Goal: Task Accomplishment & Management: Use online tool/utility

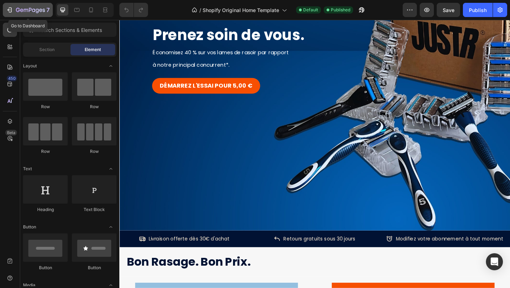
click at [9, 11] on icon "button" at bounding box center [9, 9] width 7 height 7
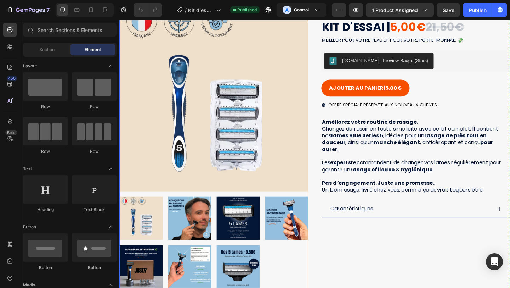
scroll to position [87, 0]
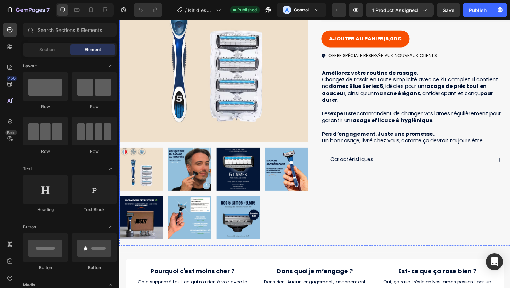
click at [252, 231] on img at bounding box center [248, 234] width 47 height 47
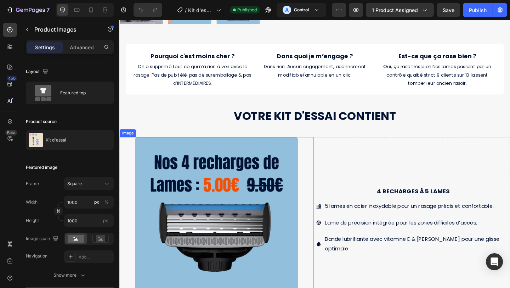
scroll to position [418, 0]
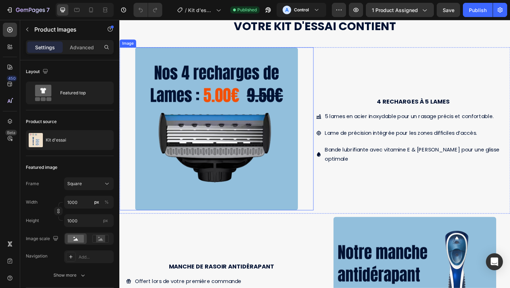
click at [267, 121] on img at bounding box center [224, 138] width 177 height 177
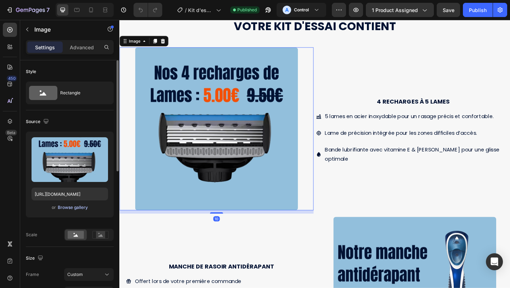
click at [75, 209] on div "Browse gallery" at bounding box center [73, 207] width 30 height 6
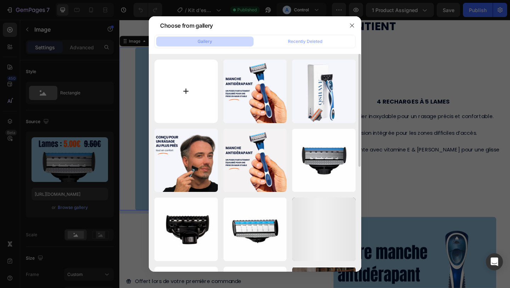
click at [179, 93] on input "file" at bounding box center [185, 91] width 63 height 63
type input "C:\fakepath\178.jpg"
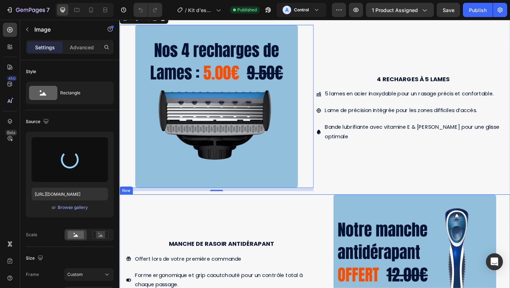
scroll to position [444, 0]
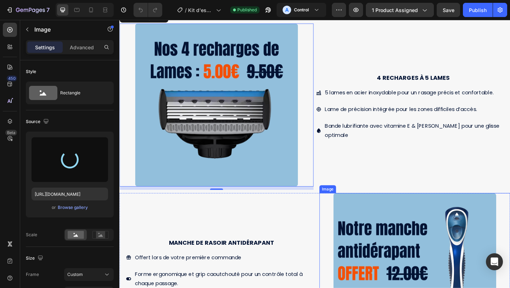
type input "[URL][DOMAIN_NAME]"
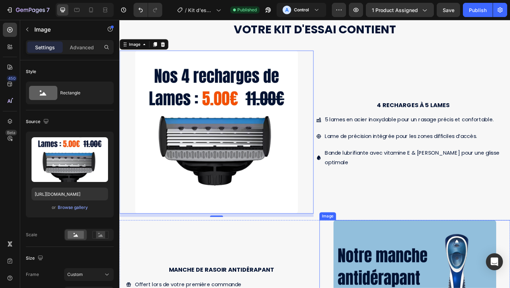
scroll to position [412, 0]
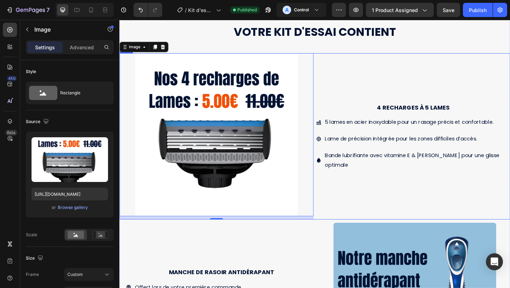
click at [400, 97] on div "4 recharges à 5 lames Text Block 5 lames en acier inoxydable pour un rasage pré…" at bounding box center [438, 146] width 211 height 181
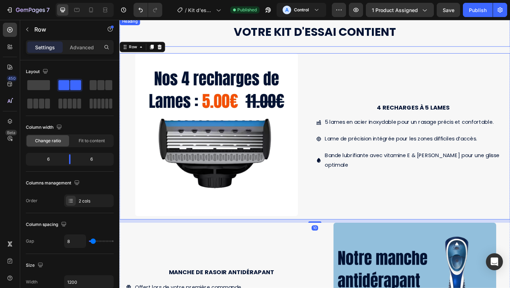
click at [439, 42] on div "Votre kit d'essai contient Heading" at bounding box center [331, 33] width 425 height 32
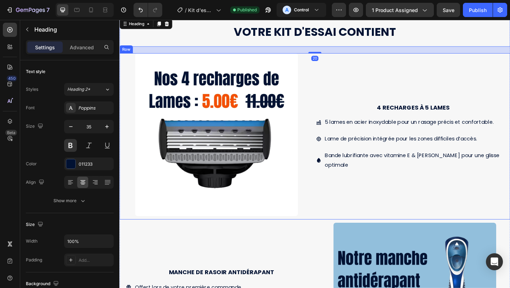
scroll to position [359, 0]
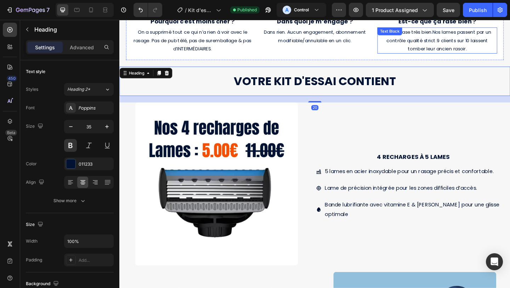
click at [462, 50] on span "9 clients sur 10 laissent tomber leur ancien rasoir." at bounding box center [476, 47] width 87 height 16
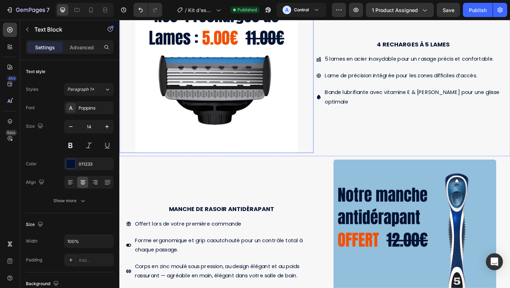
scroll to position [511, 0]
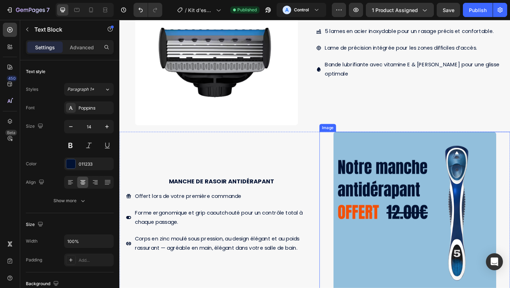
click at [392, 153] on img at bounding box center [440, 229] width 177 height 177
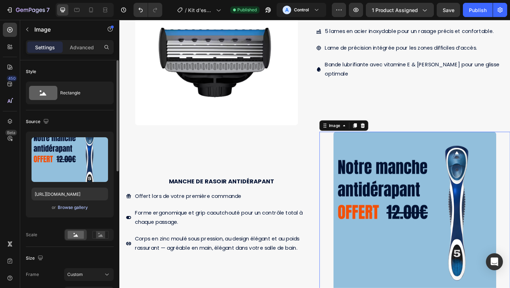
click at [73, 207] on div "Browse gallery" at bounding box center [73, 207] width 30 height 6
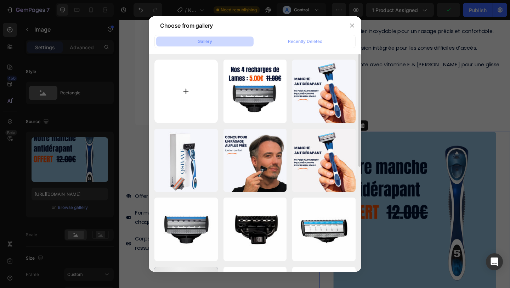
click at [192, 89] on input "file" at bounding box center [185, 91] width 63 height 63
type input "C:\fakepath\179.jpg"
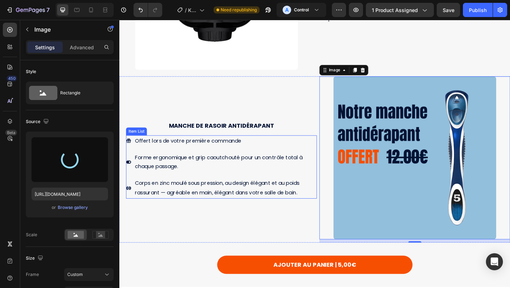
scroll to position [583, 0]
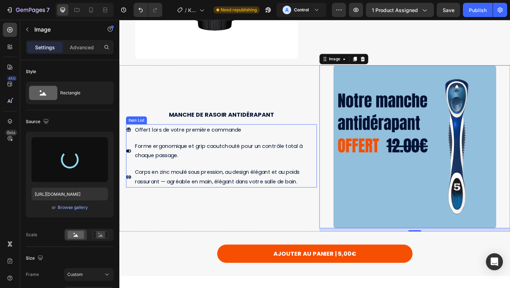
type input "[URL][DOMAIN_NAME]"
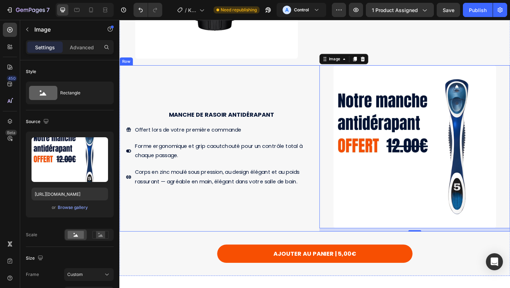
scroll to position [594, 0]
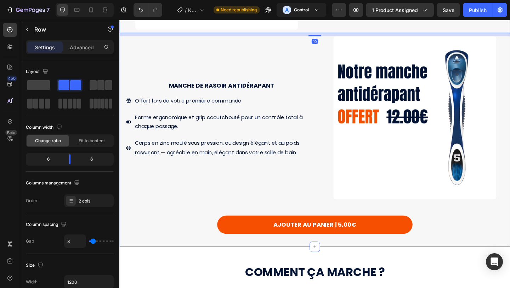
click at [197, 257] on div "Votre kit d'essai contient Heading Image 4 recharges à 5 lames Text Block 5 lam…" at bounding box center [331, 36] width 425 height 445
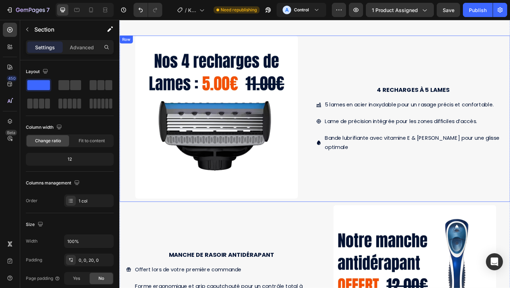
scroll to position [420, 0]
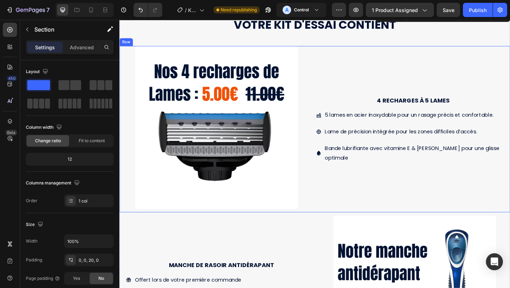
click at [341, 84] on div "4 recharges à 5 lames Text Block 5 lames en acier inoxydable pour un rasage pré…" at bounding box center [438, 138] width 211 height 181
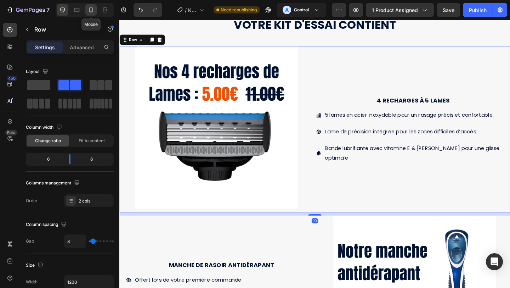
click at [91, 9] on icon at bounding box center [91, 9] width 7 height 7
type input "0"
type input "100%"
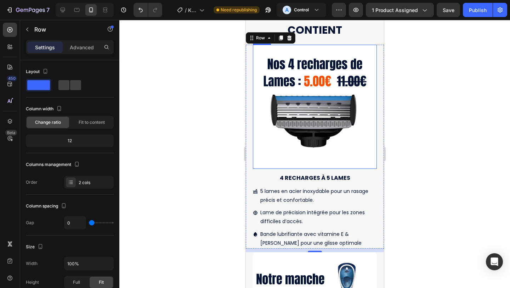
scroll to position [428, 0]
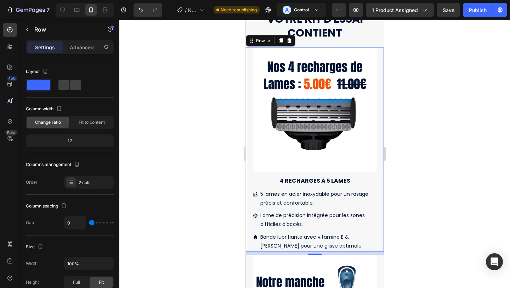
click at [460, 128] on div at bounding box center [314, 154] width 391 height 268
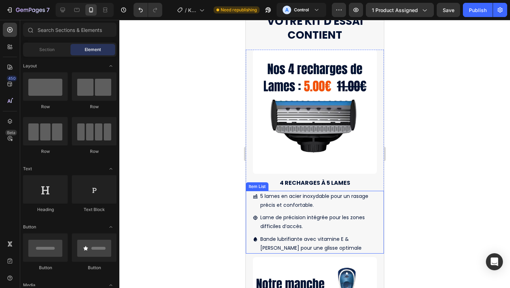
scroll to position [414, 0]
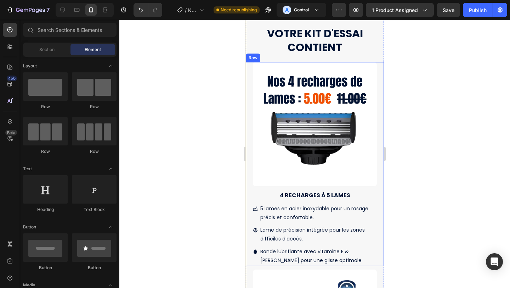
click at [378, 71] on div "Image" at bounding box center [315, 126] width 138 height 128
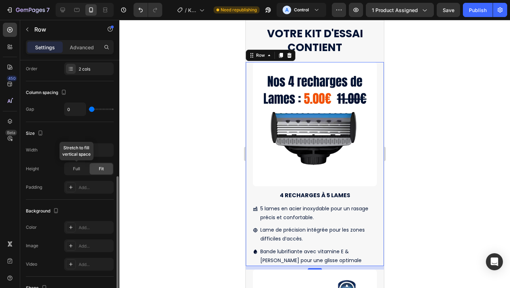
scroll to position [102, 0]
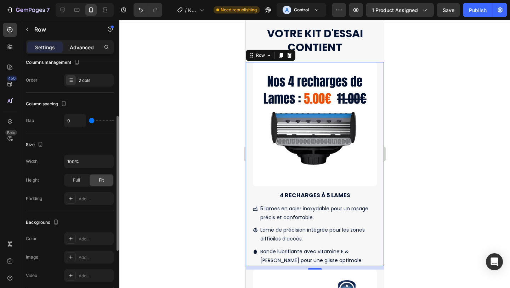
click at [83, 49] on p "Advanced" at bounding box center [82, 47] width 24 height 7
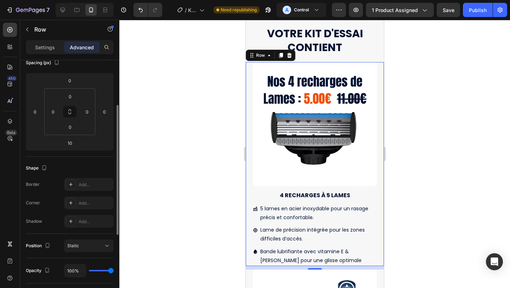
scroll to position [90, 0]
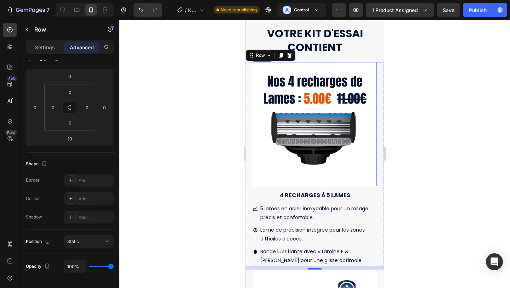
click at [280, 100] on img at bounding box center [315, 124] width 124 height 124
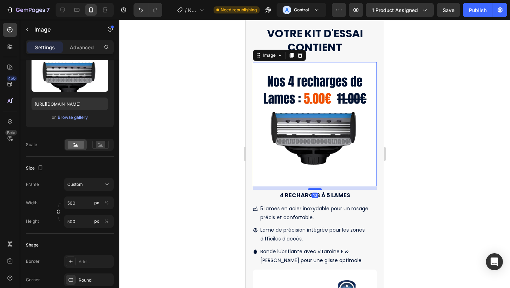
scroll to position [0, 0]
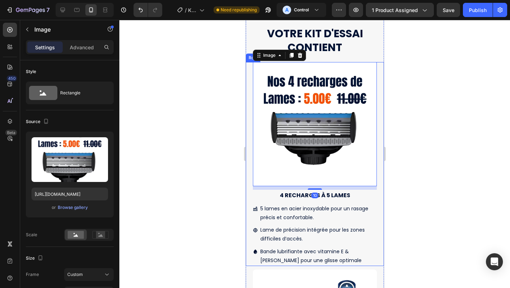
click at [250, 116] on div "Image 10" at bounding box center [315, 126] width 138 height 128
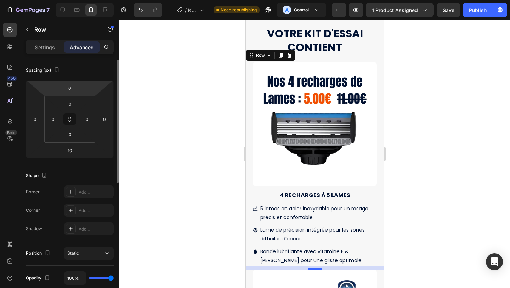
scroll to position [47, 0]
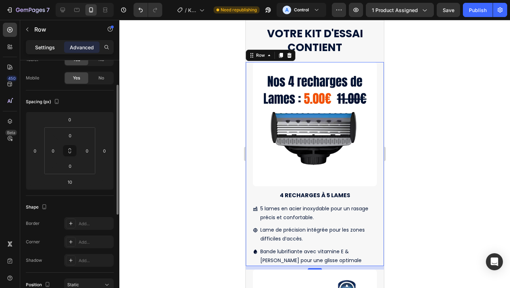
click at [54, 51] on div "Settings" at bounding box center [44, 46] width 35 height 11
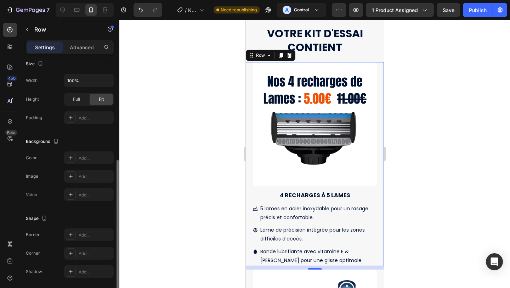
scroll to position [184, 0]
click at [80, 155] on div "Add..." at bounding box center [95, 157] width 33 height 6
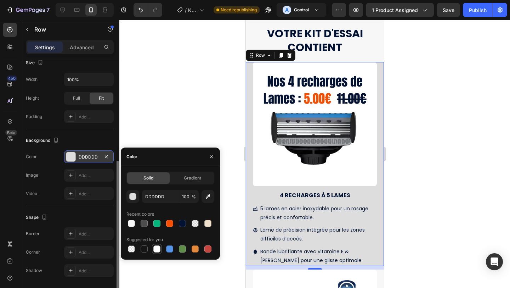
click at [153, 248] on div at bounding box center [156, 248] width 7 height 7
type input "FFFFFF"
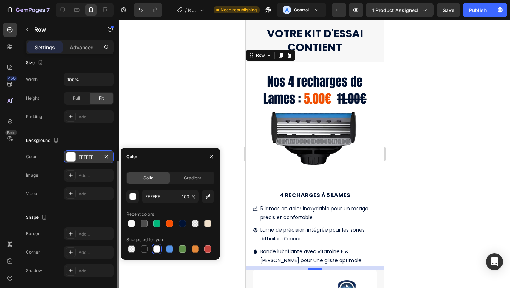
click at [411, 155] on div at bounding box center [314, 154] width 391 height 268
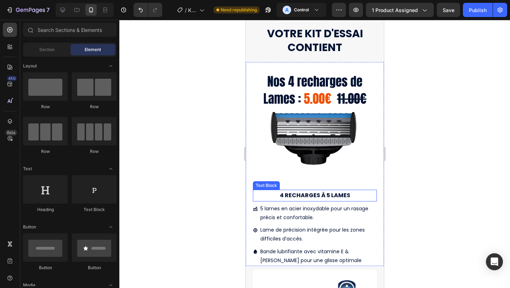
scroll to position [426, 0]
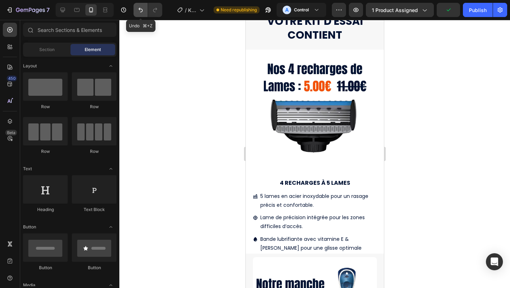
click at [140, 9] on icon "Undo/Redo" at bounding box center [140, 9] width 7 height 7
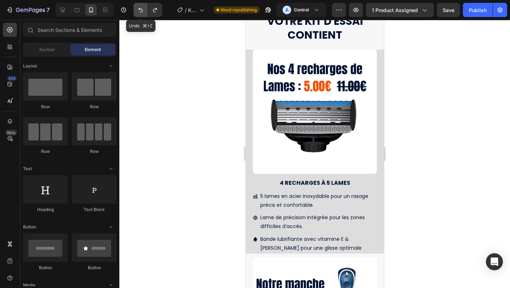
click at [142, 9] on icon "Undo/Redo" at bounding box center [141, 10] width 4 height 5
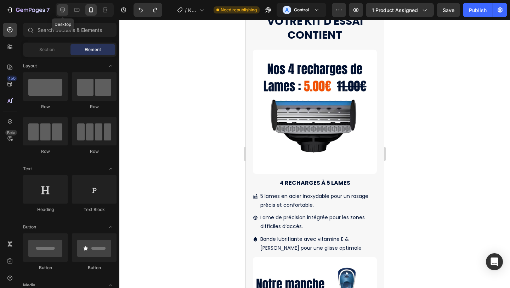
click at [61, 13] on icon at bounding box center [62, 9] width 7 height 7
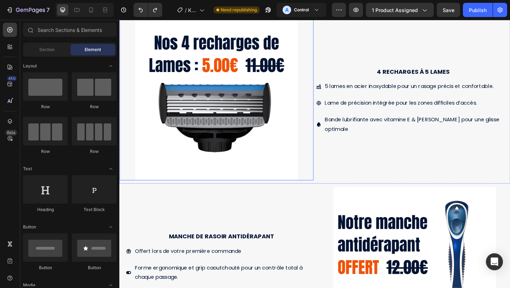
scroll to position [453, 0]
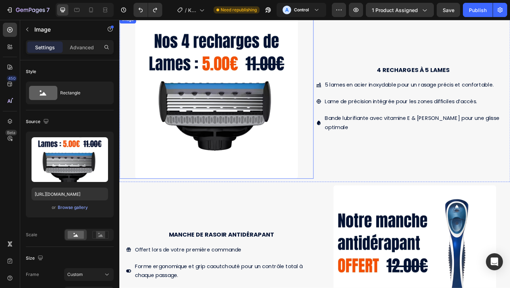
click at [300, 180] on img at bounding box center [224, 103] width 177 height 177
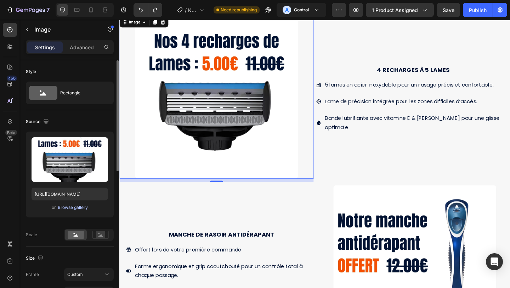
click at [71, 207] on div "Browse gallery" at bounding box center [73, 207] width 30 height 6
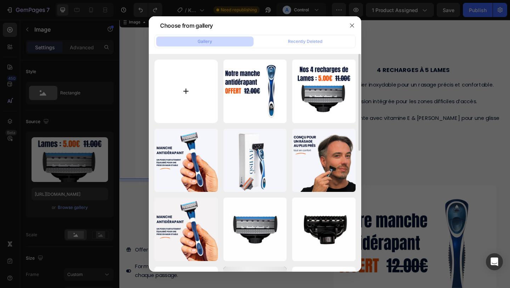
click at [188, 95] on input "file" at bounding box center [185, 91] width 63 height 63
type input "C:\fakepath\178.jpg"
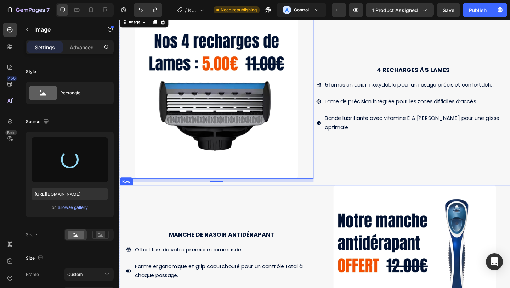
type input "[URL][DOMAIN_NAME]"
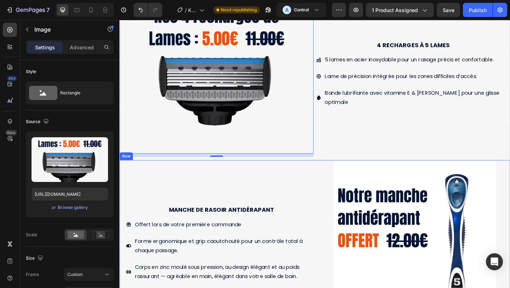
scroll to position [489, 0]
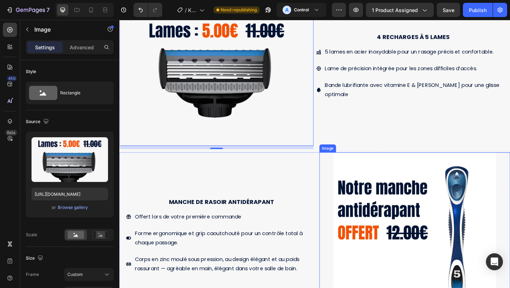
click at [390, 180] on img at bounding box center [440, 252] width 177 height 177
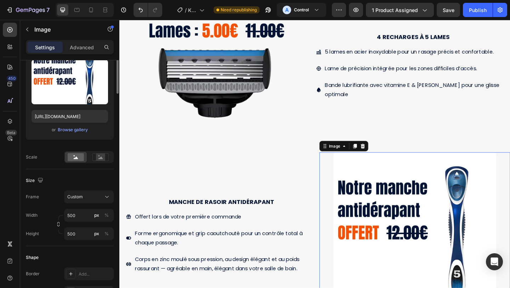
scroll to position [0, 0]
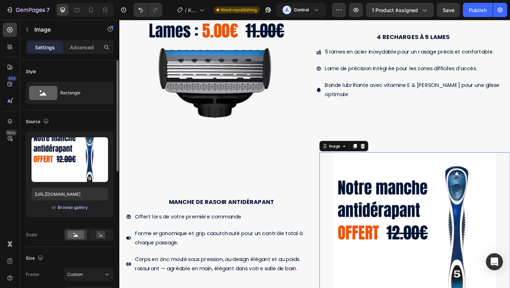
click at [72, 206] on div "Browse gallery" at bounding box center [73, 207] width 30 height 6
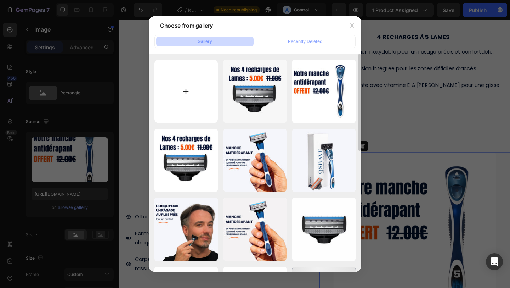
click at [194, 83] on input "file" at bounding box center [185, 91] width 63 height 63
type input "C:\fakepath\179.jpg"
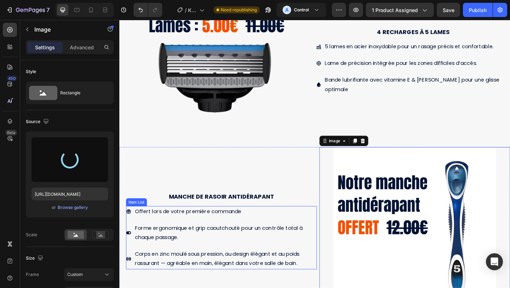
scroll to position [417, 0]
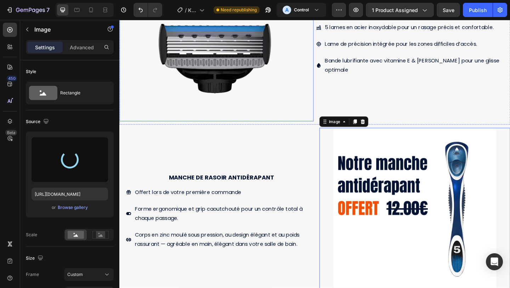
type input "[URL][DOMAIN_NAME]"
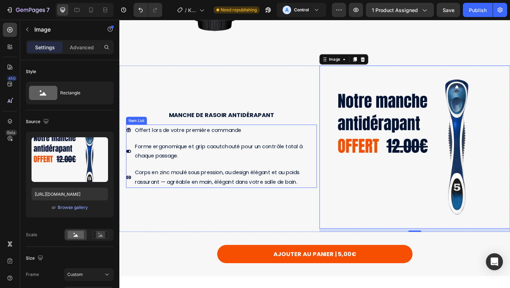
click at [282, 231] on div "Manche de rasoir antidérapant Text Block Offert lors de votre première commande…" at bounding box center [231, 159] width 208 height 181
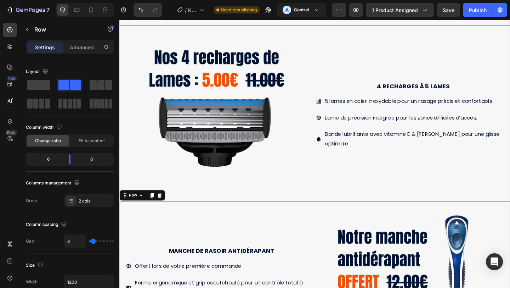
scroll to position [388, 0]
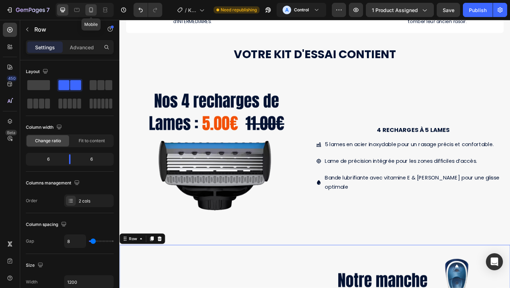
click at [89, 7] on icon at bounding box center [91, 9] width 7 height 7
type input "0"
type input "100%"
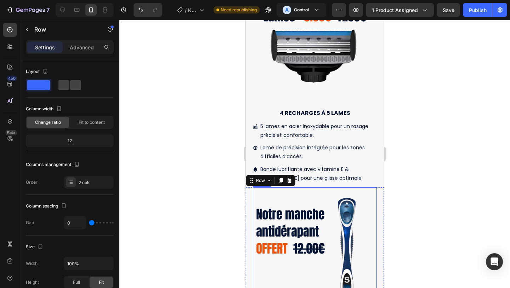
scroll to position [656, 0]
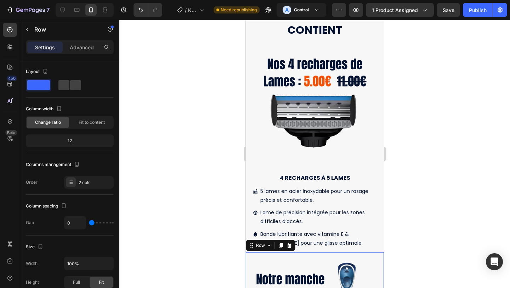
click at [431, 111] on div at bounding box center [314, 154] width 391 height 268
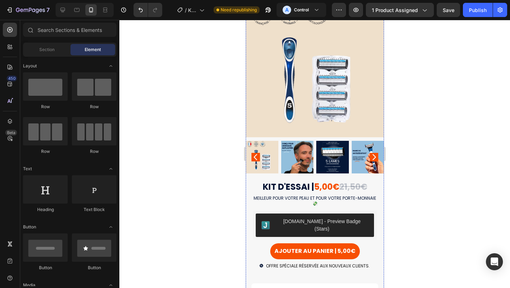
scroll to position [0, 0]
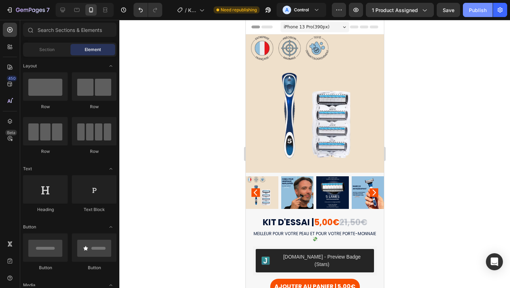
click at [472, 10] on div "Publish" at bounding box center [478, 9] width 18 height 7
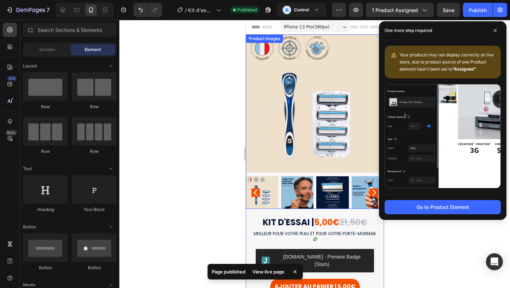
scroll to position [42, 0]
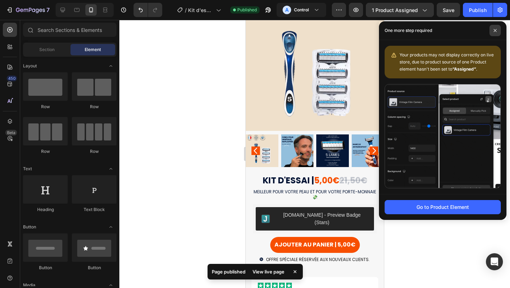
click at [496, 33] on span at bounding box center [495, 30] width 11 height 11
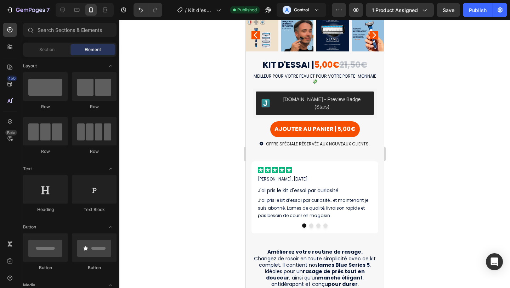
scroll to position [142, 0]
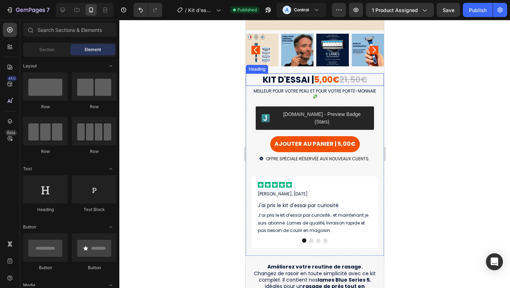
click at [348, 78] on strong "21,50€" at bounding box center [353, 80] width 28 height 12
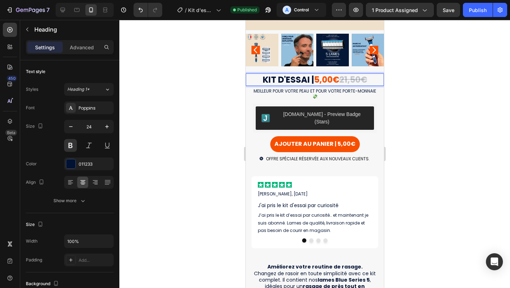
click at [348, 80] on strong "21,50€" at bounding box center [353, 80] width 28 height 12
click at [356, 81] on strong "23,50€" at bounding box center [353, 80] width 30 height 12
click at [359, 80] on strong "23,50€" at bounding box center [353, 80] width 30 height 12
drag, startPoint x: 63, startPoint y: 7, endPoint x: 166, endPoint y: 100, distance: 138.2
click at [63, 8] on icon at bounding box center [63, 10] width 5 height 5
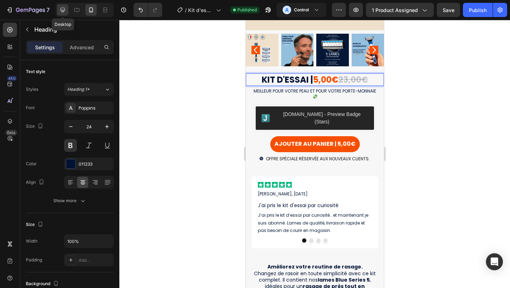
type input "35"
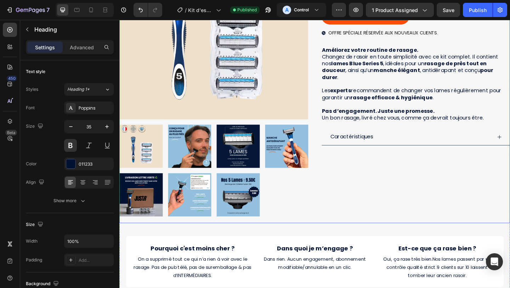
scroll to position [8, 0]
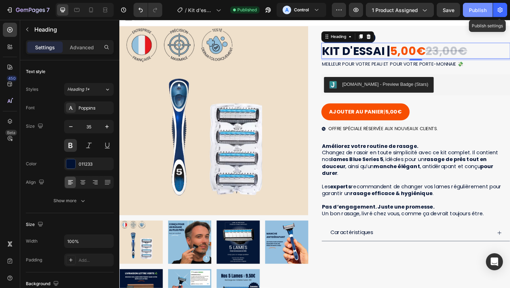
click at [476, 8] on div "Publish" at bounding box center [478, 9] width 18 height 7
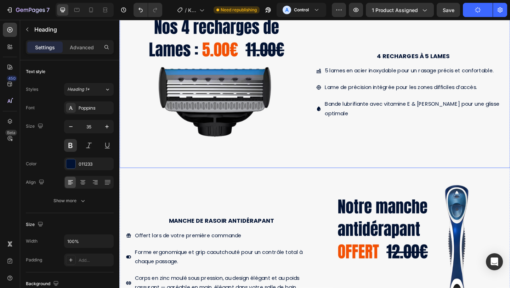
scroll to position [483, 0]
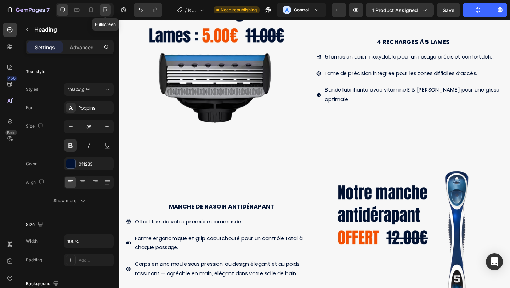
click at [110, 8] on div at bounding box center [105, 9] width 11 height 11
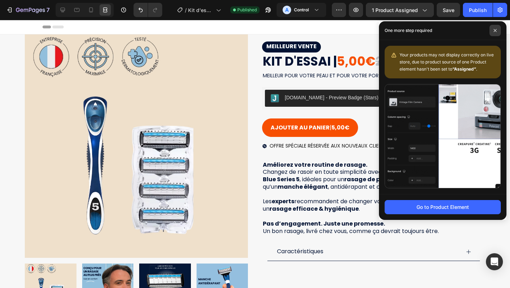
click at [495, 30] on icon at bounding box center [495, 30] width 3 height 3
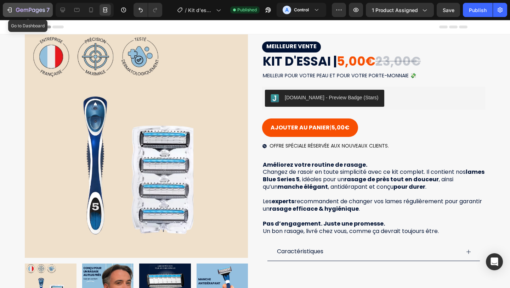
click at [17, 6] on div "7" at bounding box center [33, 10] width 34 height 9
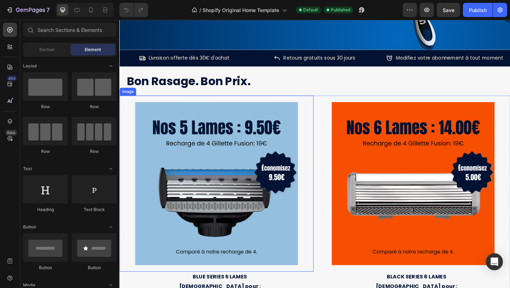
scroll to position [302, 0]
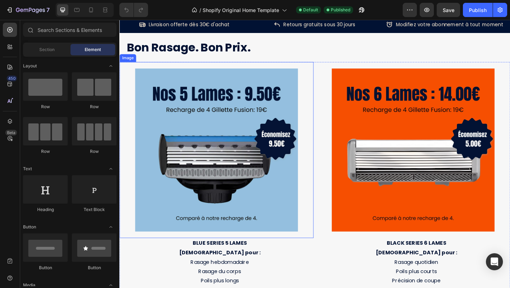
click at [249, 141] on img at bounding box center [224, 161] width 177 height 177
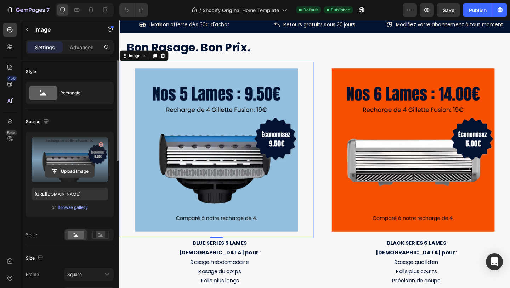
click at [76, 172] on input "file" at bounding box center [69, 171] width 49 height 12
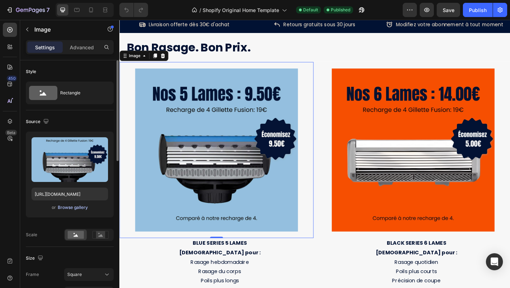
click at [73, 207] on div "Browse gallery" at bounding box center [73, 207] width 30 height 6
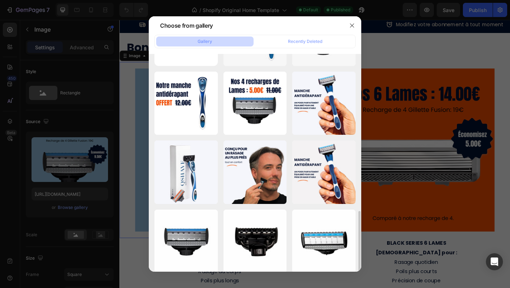
scroll to position [0, 0]
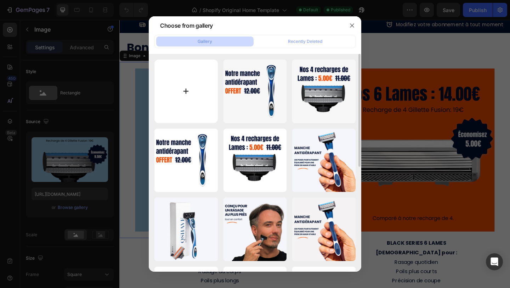
click at [181, 91] on input "file" at bounding box center [185, 91] width 63 height 63
type input "C:\fakepath\175.jpg"
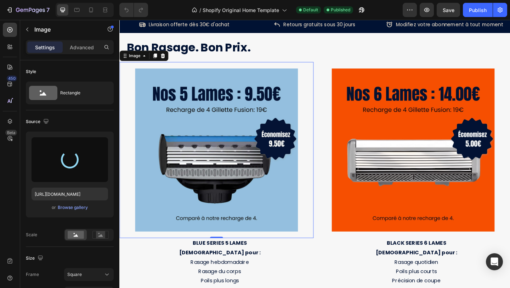
scroll to position [308, 0]
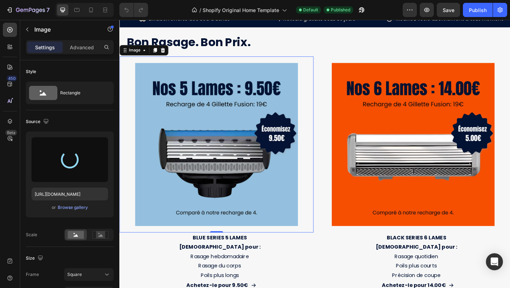
type input "https://cdn.shopify.com/s/files/1/0872/1760/2905/files/gempages_527882500442162…"
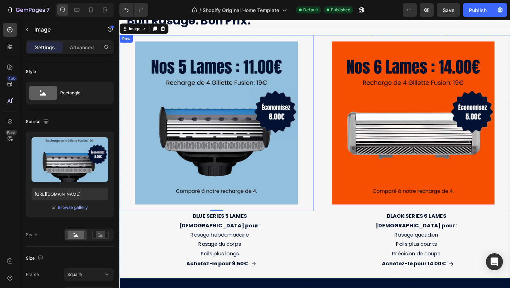
scroll to position [337, 0]
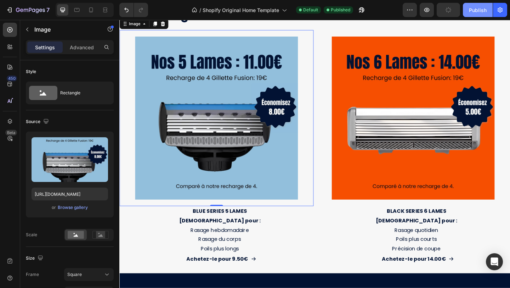
click at [474, 12] on div "Publish" at bounding box center [478, 9] width 18 height 7
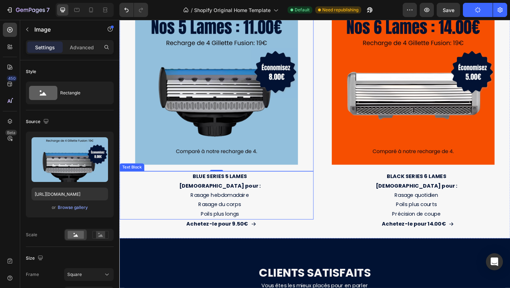
scroll to position [387, 0]
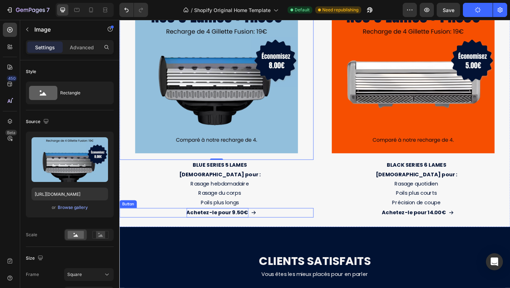
click at [243, 229] on strong "Achetez-le pour 9.50€" at bounding box center [225, 229] width 67 height 8
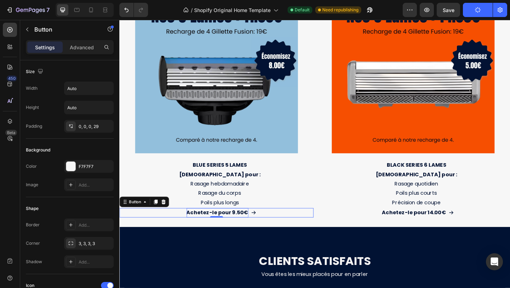
click at [243, 229] on strong "Achetez-le pour 9.50€" at bounding box center [225, 229] width 67 height 8
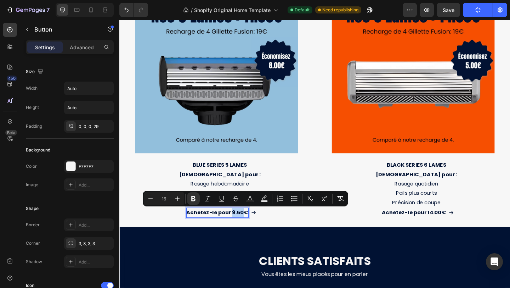
click at [243, 230] on strong "Achetez-le pour 9.50€" at bounding box center [225, 229] width 67 height 8
click at [242, 230] on strong "Achetez-le pour 9.50€" at bounding box center [225, 229] width 67 height 8
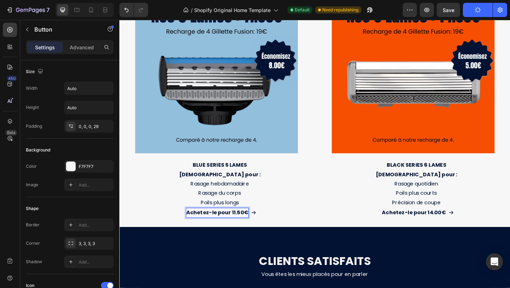
click at [250, 230] on strong "Achetez-le pour 11.50€" at bounding box center [226, 229] width 68 height 8
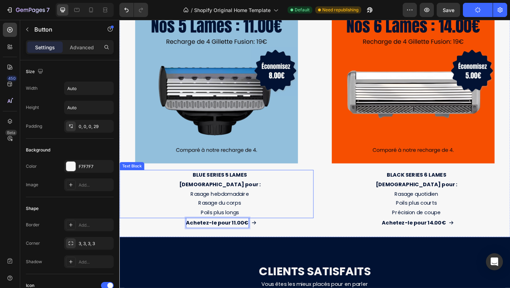
click at [304, 222] on p "Idéal pour : Rasage hebdomadaire Rasage du corps" at bounding box center [228, 209] width 203 height 30
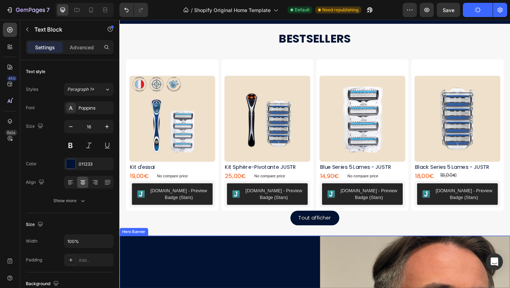
scroll to position [769, 0]
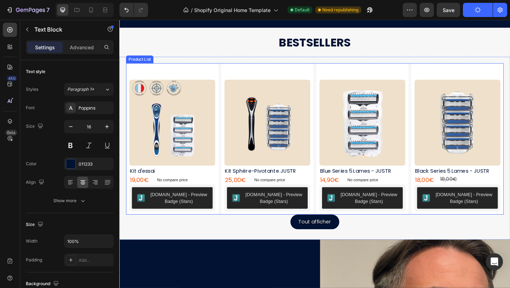
click at [331, 227] on div "Product Images Kit d'essai Product Title 19,00€ Product Price Product Price No …" at bounding box center [332, 149] width 411 height 164
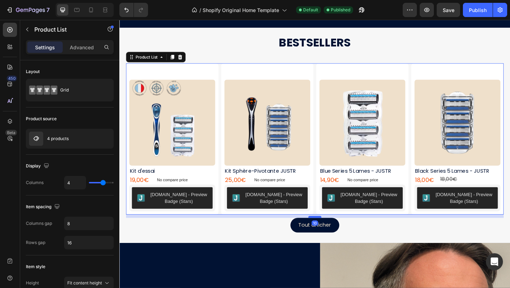
click at [334, 234] on div at bounding box center [332, 234] width 14 height 2
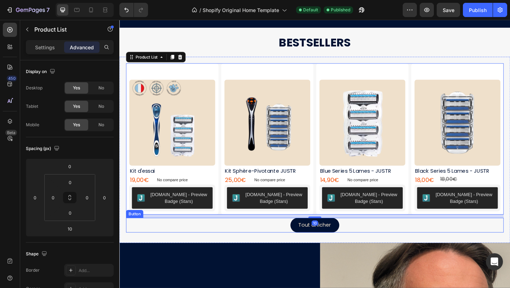
click at [393, 246] on div "Tout afficher Button" at bounding box center [332, 243] width 411 height 16
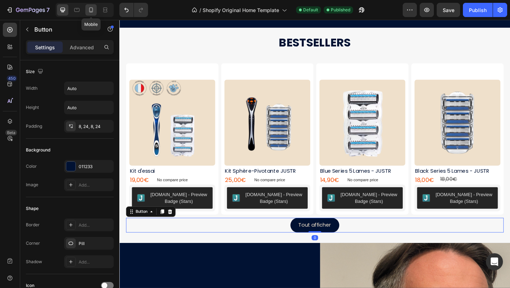
click at [92, 11] on icon at bounding box center [91, 9] width 4 height 5
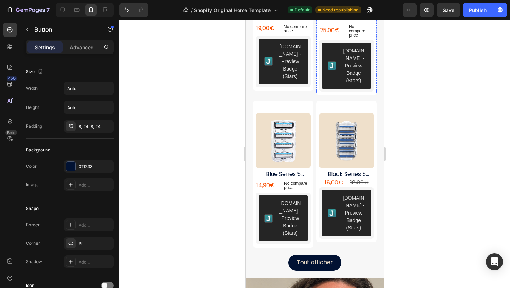
scroll to position [747, 0]
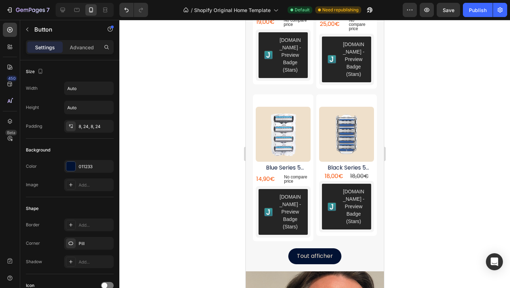
click at [485, 2] on div "7 / Shopify Original Home Template Default Need republishing Preview Save Publi…" at bounding box center [255, 10] width 510 height 20
click at [478, 12] on div "Publish" at bounding box center [478, 9] width 18 height 7
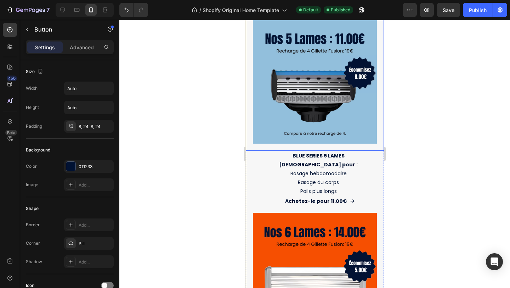
scroll to position [279, 0]
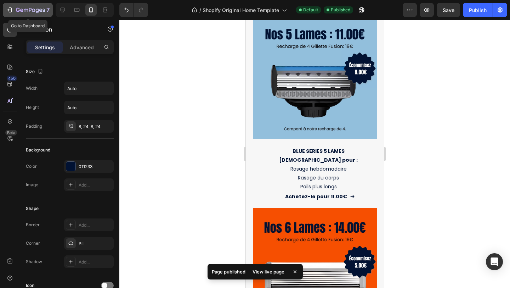
click at [11, 10] on icon "button" at bounding box center [10, 9] width 3 height 5
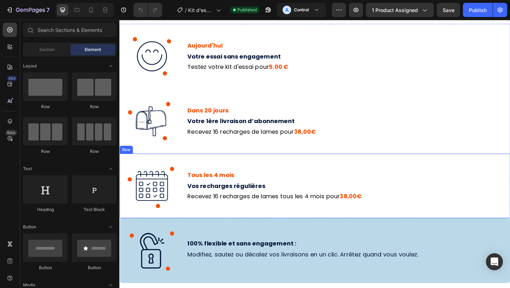
scroll to position [902, 0]
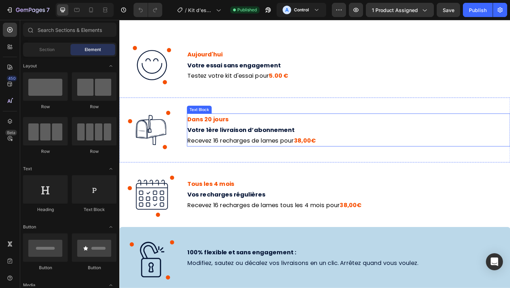
click at [315, 151] on strong "38,00€" at bounding box center [321, 150] width 24 height 9
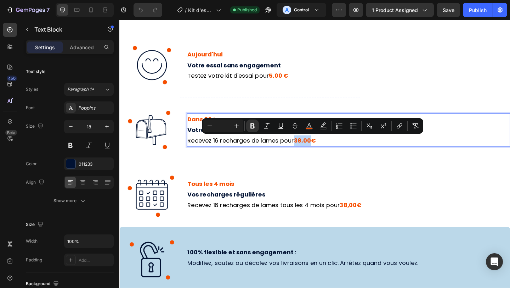
click at [313, 151] on strong "38,00€" at bounding box center [321, 150] width 24 height 9
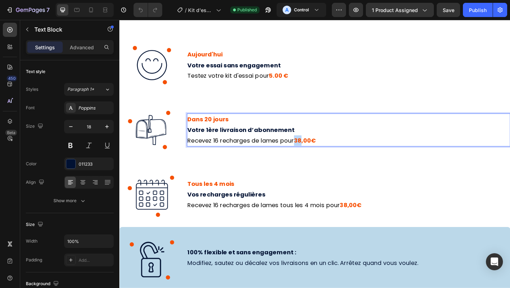
drag, startPoint x: 311, startPoint y: 150, endPoint x: 318, endPoint y: 152, distance: 7.3
click at [318, 152] on strong "38,00€" at bounding box center [321, 150] width 24 height 9
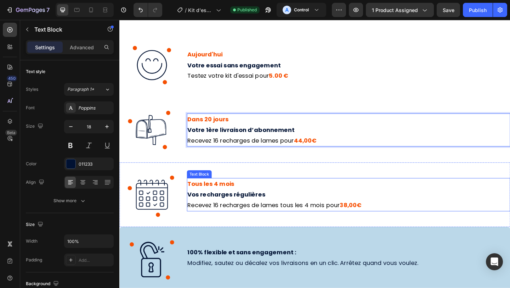
click at [366, 224] on strong "38,00€" at bounding box center [371, 221] width 24 height 9
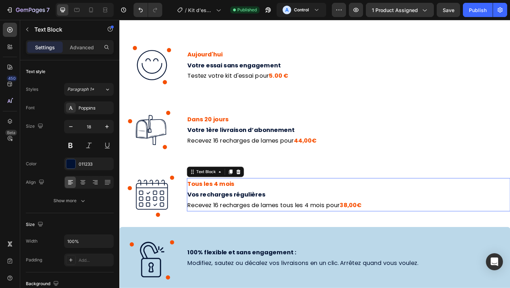
click at [366, 224] on strong "38,00€" at bounding box center [371, 221] width 24 height 9
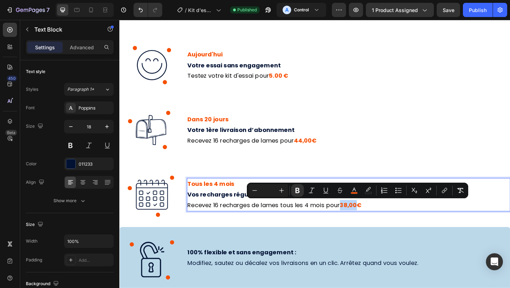
click at [364, 222] on strong "38,00€" at bounding box center [371, 221] width 24 height 9
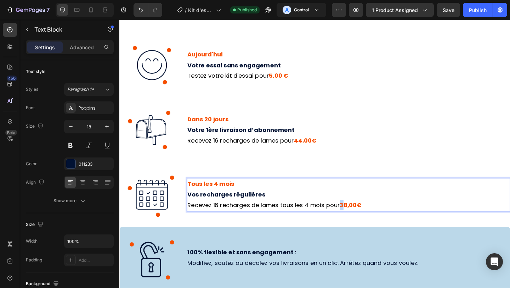
drag, startPoint x: 361, startPoint y: 222, endPoint x: 366, endPoint y: 222, distance: 4.6
click at [366, 222] on strong "38,00€" at bounding box center [371, 221] width 24 height 9
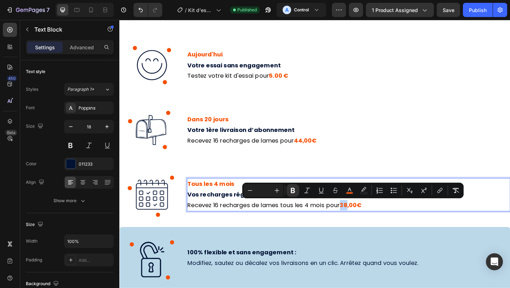
drag, startPoint x: 367, startPoint y: 222, endPoint x: 360, endPoint y: 221, distance: 6.4
click at [360, 221] on strong "38,00€" at bounding box center [371, 221] width 24 height 9
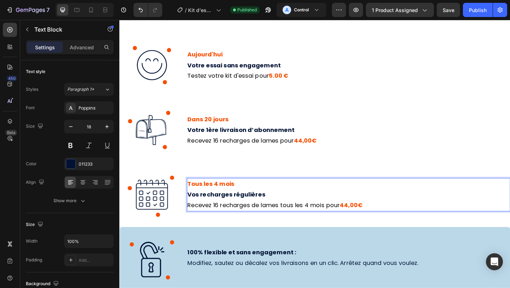
click at [322, 212] on p "Vos recharges régulières" at bounding box center [368, 209] width 350 height 11
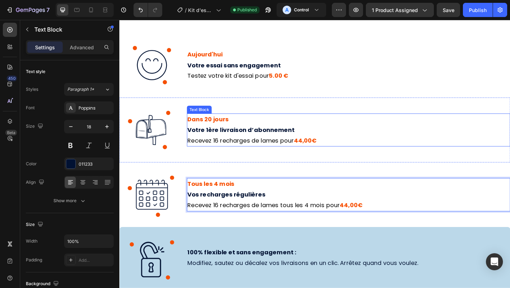
click at [220, 148] on span "Recevez 16 recharges de lames pour" at bounding box center [251, 150] width 116 height 9
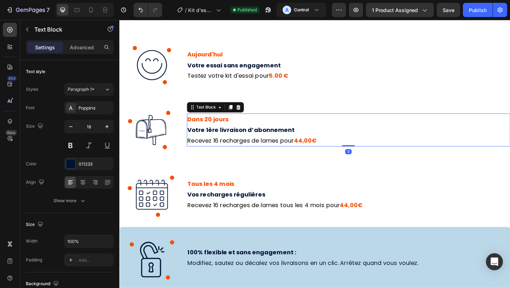
click at [307, 175] on div "Tous les 4 mois Vos recharges régulières Recevez 16 recharges de lames tous les…" at bounding box center [369, 210] width 352 height 71
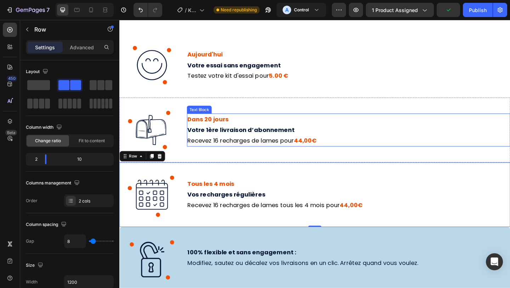
scroll to position [897, 0]
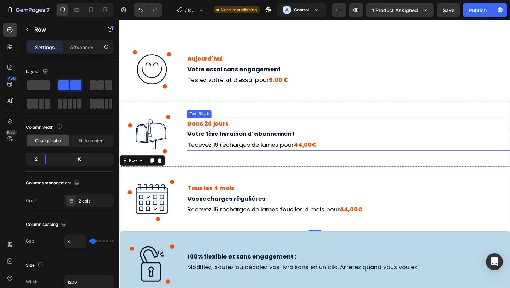
click at [223, 155] on span "Recevez 16 recharges de lames pour" at bounding box center [251, 155] width 116 height 9
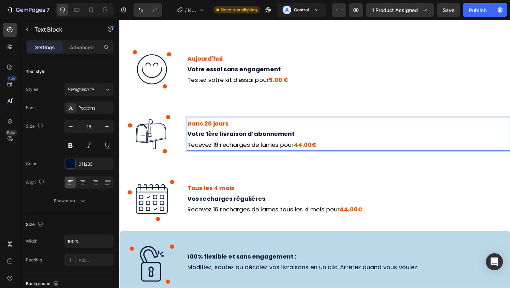
click at [311, 156] on strong "44,00€" at bounding box center [321, 155] width 25 height 9
click at [334, 155] on strong "44,00€" at bounding box center [321, 155] width 25 height 9
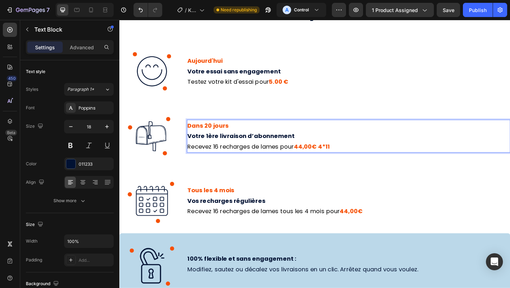
click at [344, 157] on strong "44,00€ 4*11" at bounding box center [328, 157] width 39 height 9
click at [353, 159] on p "Recevez 16 recharges de lames pour 44,00€ 4x11" at bounding box center [368, 157] width 350 height 11
click at [348, 161] on strong "44,00€ 4x11€" at bounding box center [331, 157] width 45 height 9
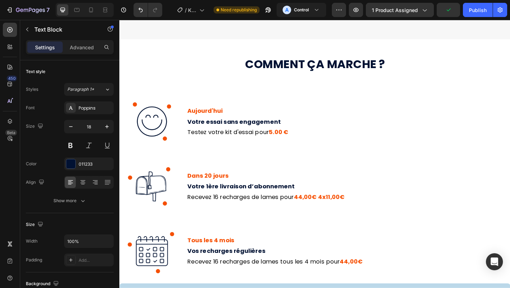
scroll to position [873, 0]
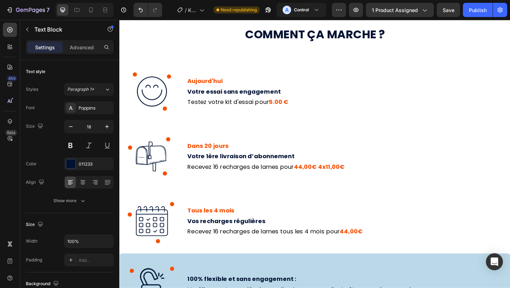
click at [224, 180] on span "Recevez 16 recharges de lames pour" at bounding box center [251, 179] width 116 height 9
click at [365, 181] on p "Recevez 16 recharges de lames pour 44,00€ 4x11,00€" at bounding box center [368, 179] width 350 height 11
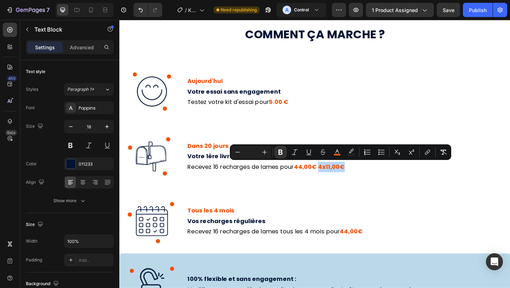
drag, startPoint x: 365, startPoint y: 181, endPoint x: 337, endPoint y: 181, distance: 27.6
click at [337, 181] on p "Recevez 16 recharges de lames pour 44,00€ 4x11,00€" at bounding box center [368, 179] width 350 height 11
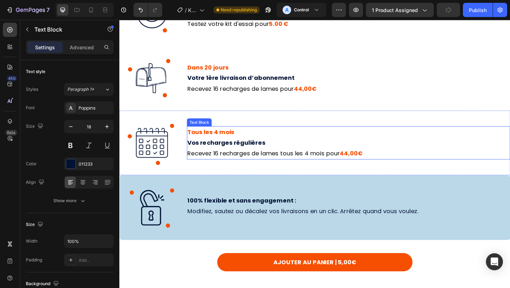
scroll to position [961, 0]
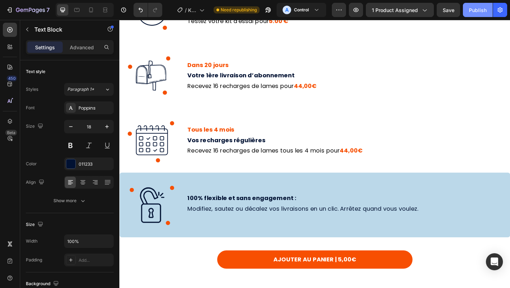
click at [480, 8] on div "Publish" at bounding box center [478, 9] width 18 height 7
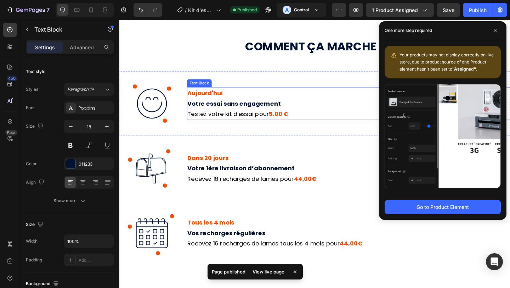
scroll to position [824, 0]
